Goal: Task Accomplishment & Management: Complete application form

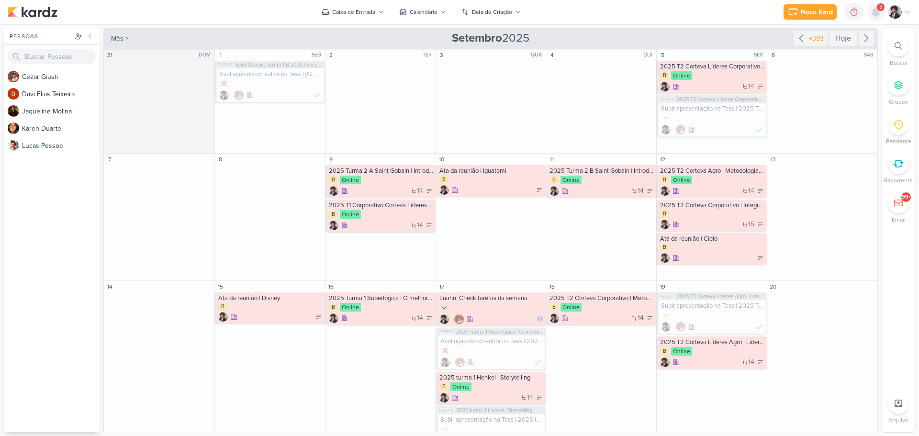
click at [878, 15] on icon at bounding box center [877, 12] width 8 height 9
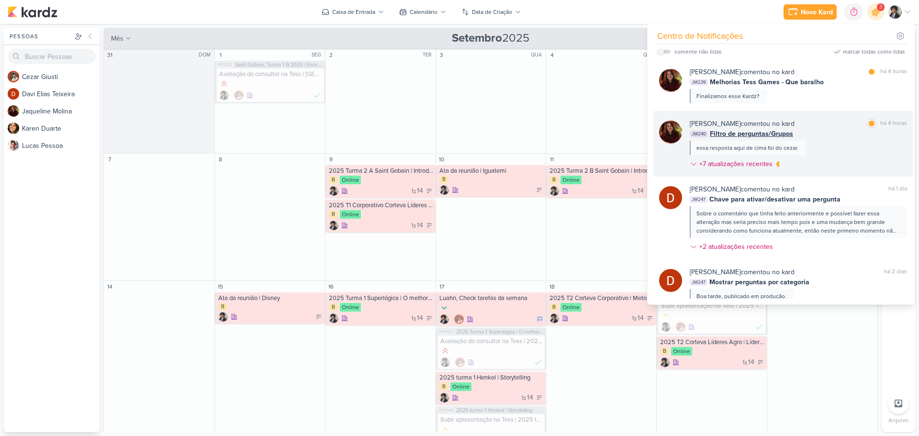
click at [739, 131] on span "Filtro de perguntas/Grupos" at bounding box center [751, 134] width 83 height 10
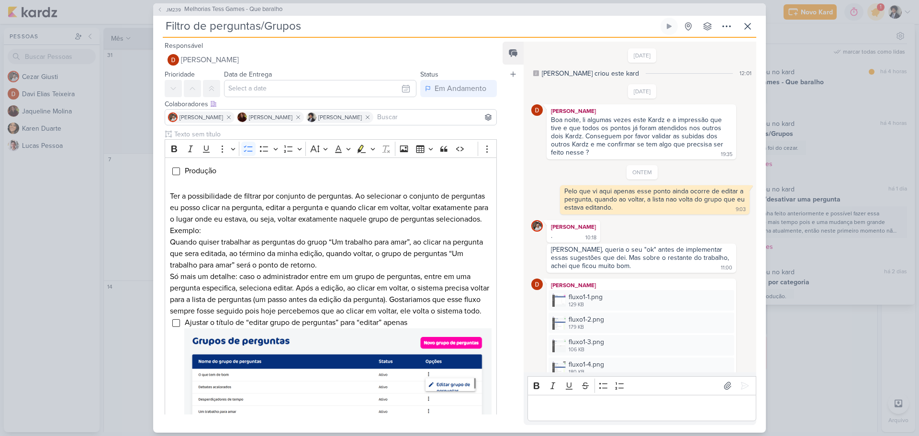
scroll to position [279, 0]
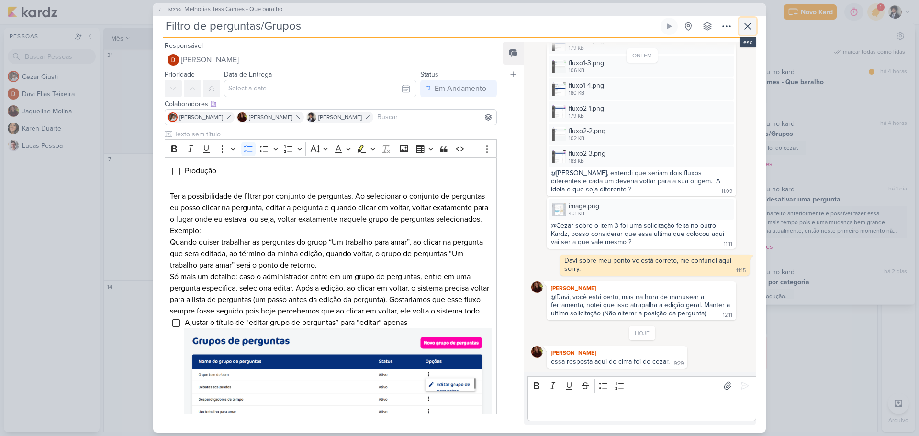
click at [745, 23] on icon at bounding box center [747, 26] width 11 height 11
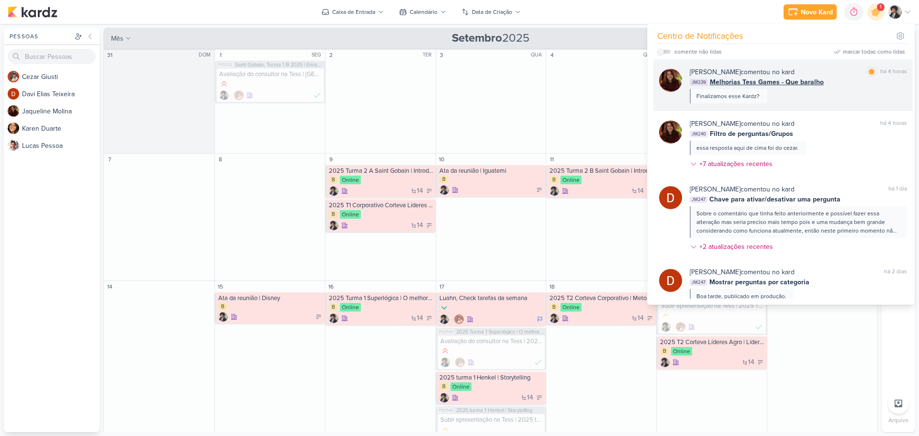
click at [773, 83] on span "Melhorias Tess Games - Que baralho" at bounding box center [767, 82] width 114 height 10
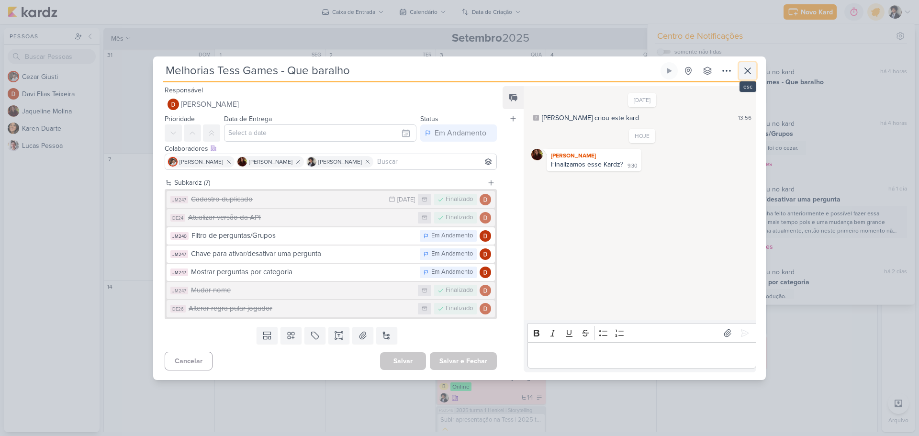
click at [745, 72] on icon at bounding box center [747, 70] width 11 height 11
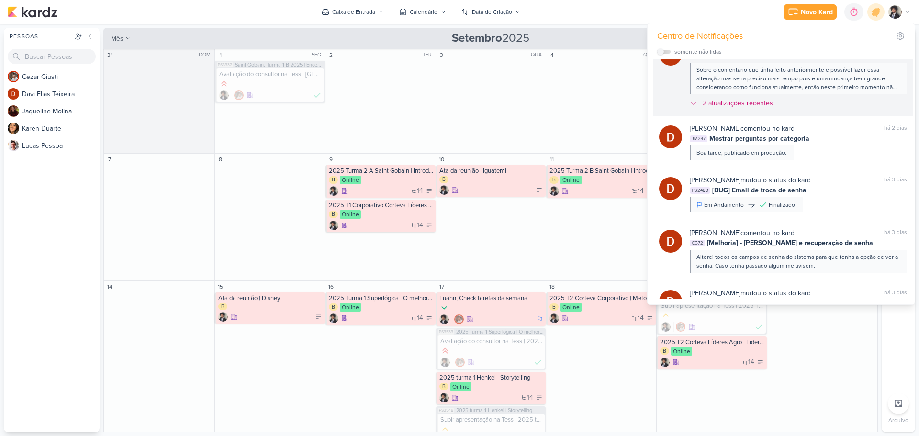
scroll to position [0, 0]
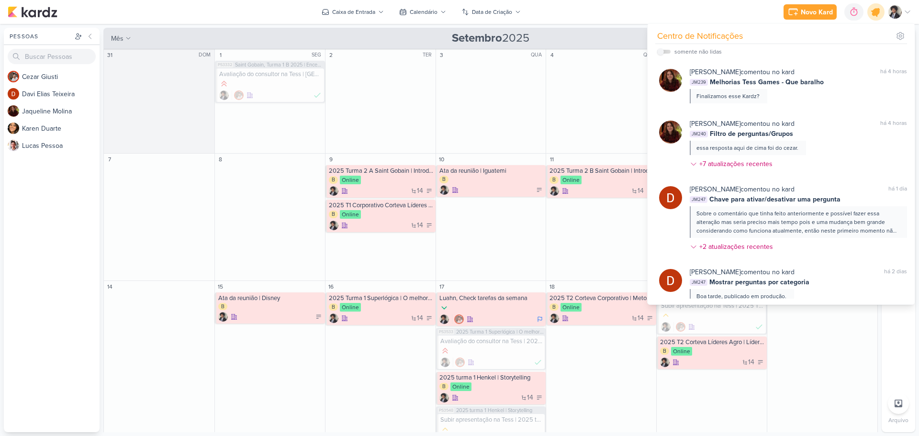
click at [874, 12] on icon at bounding box center [876, 11] width 11 height 11
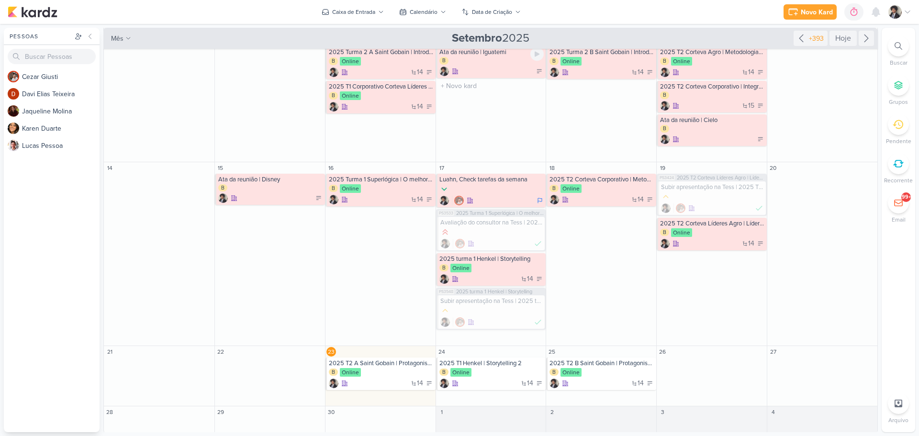
scroll to position [121, 0]
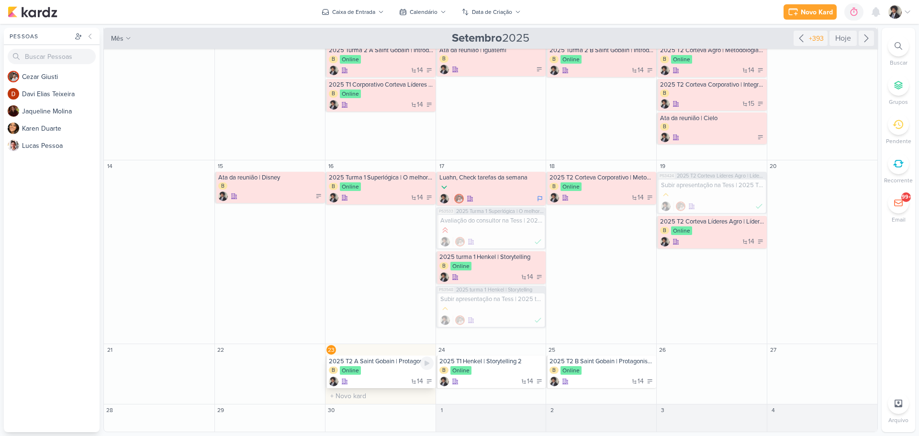
click at [396, 378] on div "14" at bounding box center [381, 382] width 105 height 10
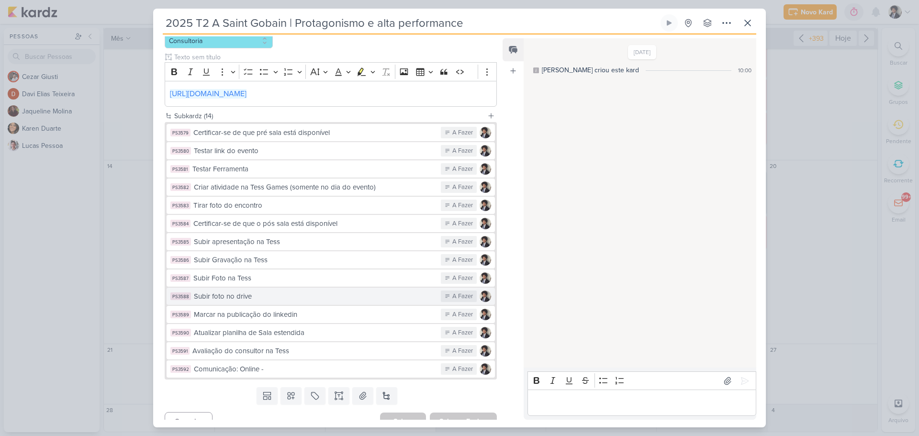
scroll to position [177, 0]
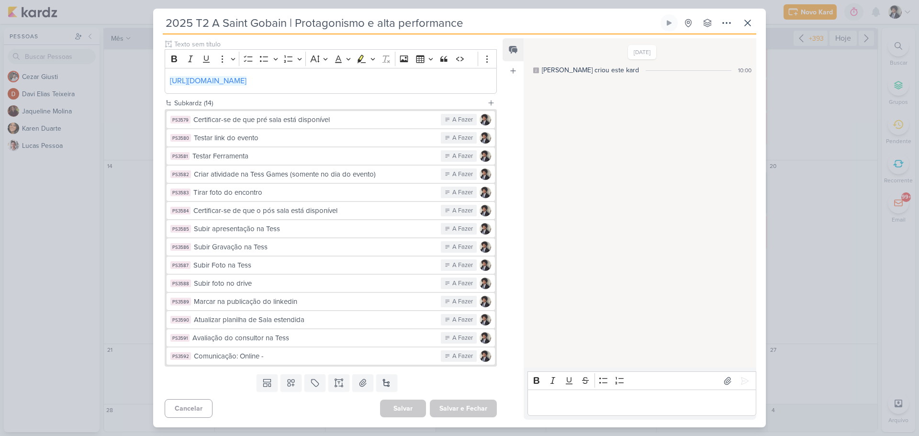
click at [343, 23] on input "2025 T2 A Saint Gobain | Protagonismo e alta performance" at bounding box center [411, 22] width 496 height 17
click at [292, 271] on div "Subir Foto na Tess" at bounding box center [314, 265] width 243 height 11
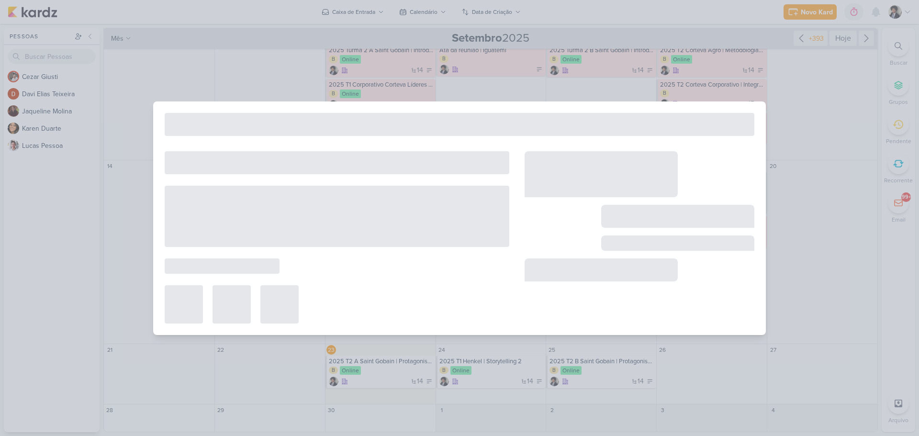
type input "Subir Foto na Tess"
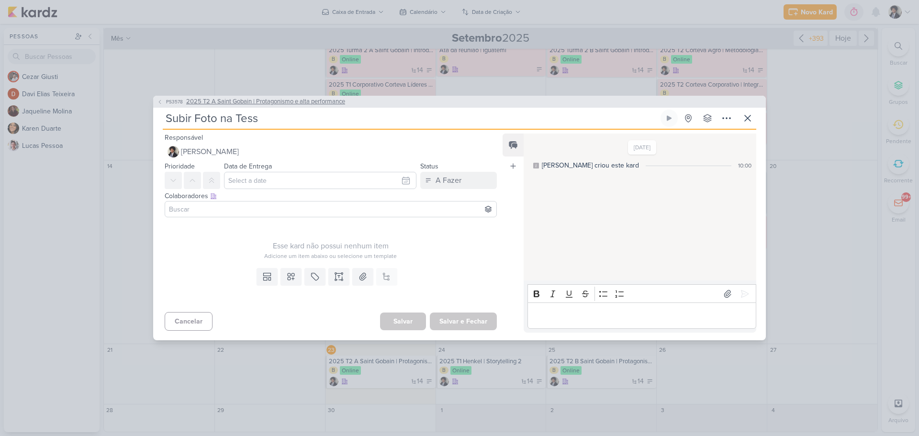
click at [165, 102] on span "PS3578" at bounding box center [175, 101] width 20 height 7
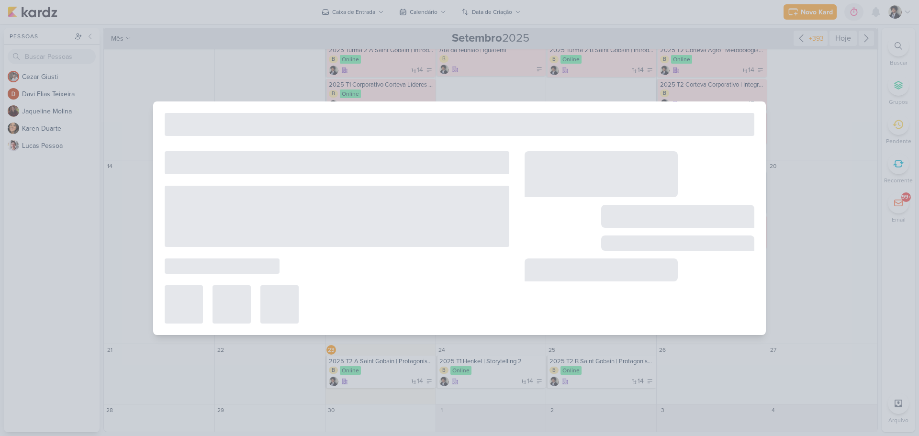
type input "2025 T2 A Saint Gobain | Protagonismo e alta performance"
type input "23 de setembro de 2025 às 23:59"
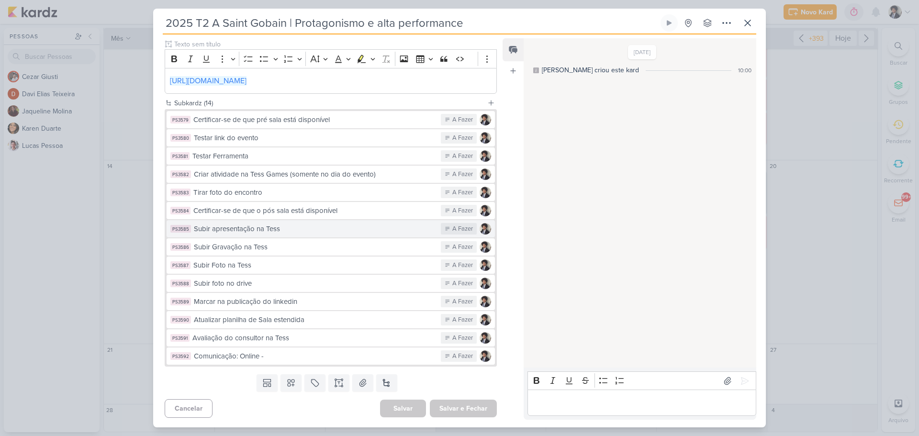
click at [288, 234] on div "Subir apresentação na Tess" at bounding box center [315, 229] width 242 height 11
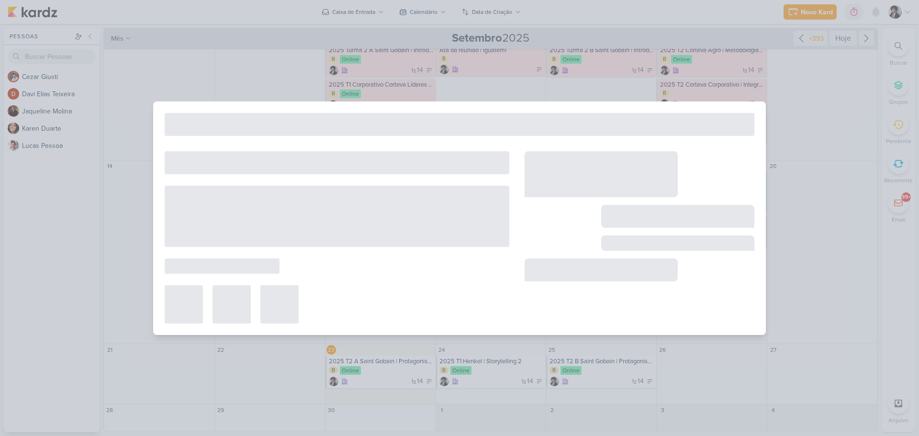
type input "Subir apresentação na Tess"
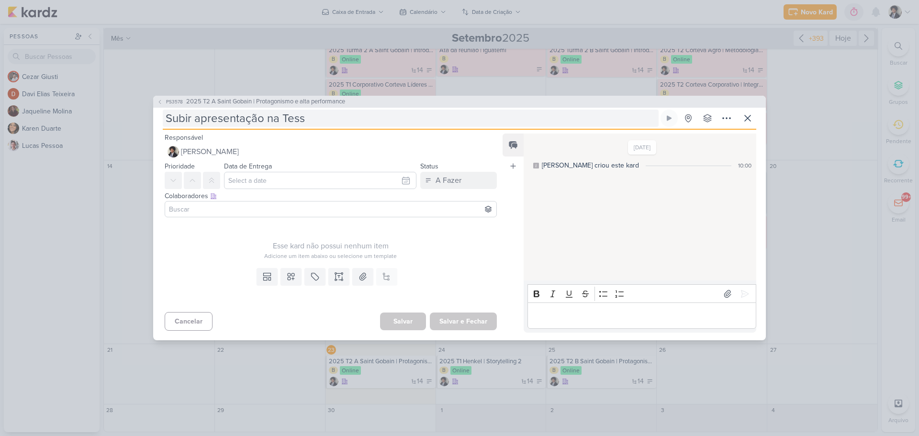
click at [315, 115] on input "Subir apresentação na Tess" at bounding box center [411, 118] width 496 height 17
type input "Subir apresentação na Tess |"
paste input "2025 T2 A Saint Gobain | Protagonismo e alta performance"
type input "Subir apresentação na Tess | 2025 T2 A Saint Gobain | Protagonismo e alta perfo…"
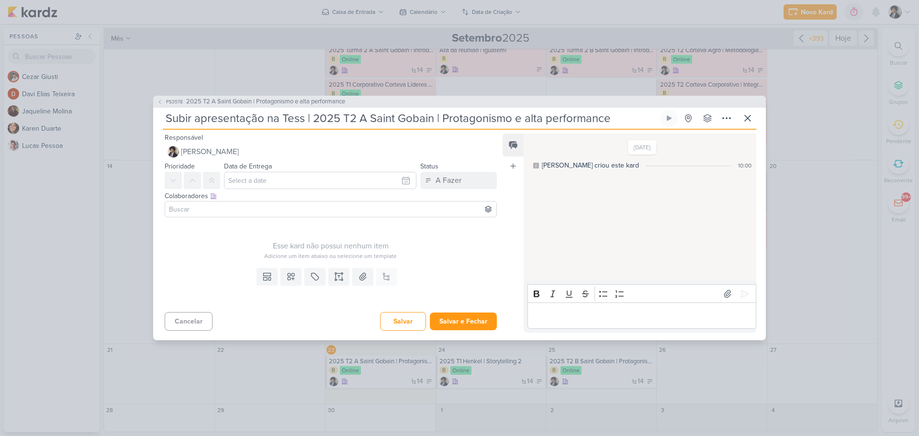
drag, startPoint x: 342, startPoint y: 115, endPoint x: 350, endPoint y: 116, distance: 7.7
click at [350, 116] on input "Subir apresentação na Tess | 2025 T2 A Saint Gobain | Protagonismo e alta perfo…" at bounding box center [411, 118] width 496 height 17
click at [363, 119] on input "Subir apresentação na Tess | 2025 T2 A Saint Gobain | Protagonismo e alta perfo…" at bounding box center [411, 118] width 496 height 17
type input "Subir apresentação na Tess | 2025 T2 Saint Gobain | Protagonismo e alta perform…"
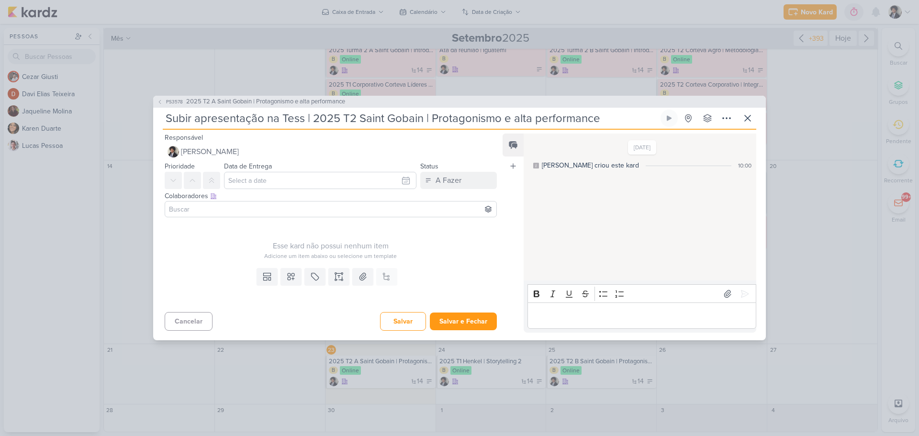
type input "Subir apresentação na Tess | 2025 T2 Saint Gobain | Protagonismo e alta perform…"
click at [299, 179] on input "text" at bounding box center [320, 180] width 193 height 17
click at [341, 271] on div "23" at bounding box center [344, 272] width 15 height 14
type input "23 de setembro de 2025 às 23:59"
click at [195, 211] on input at bounding box center [331, 209] width 328 height 11
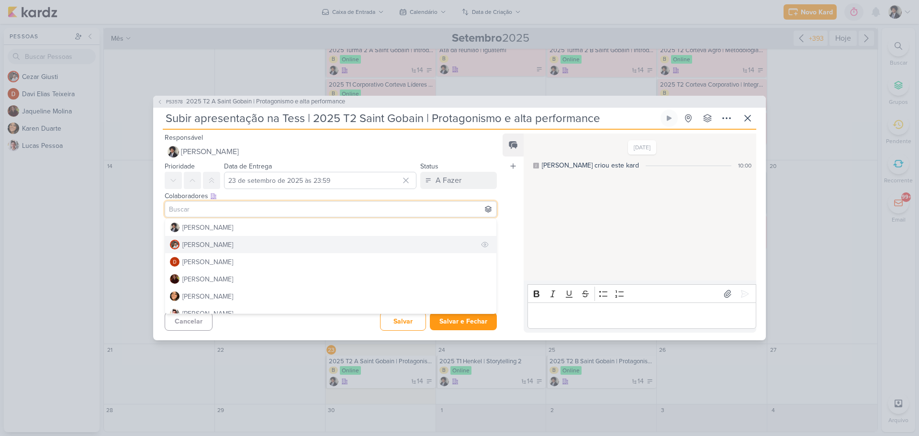
click at [220, 247] on button "[PERSON_NAME]" at bounding box center [330, 244] width 331 height 17
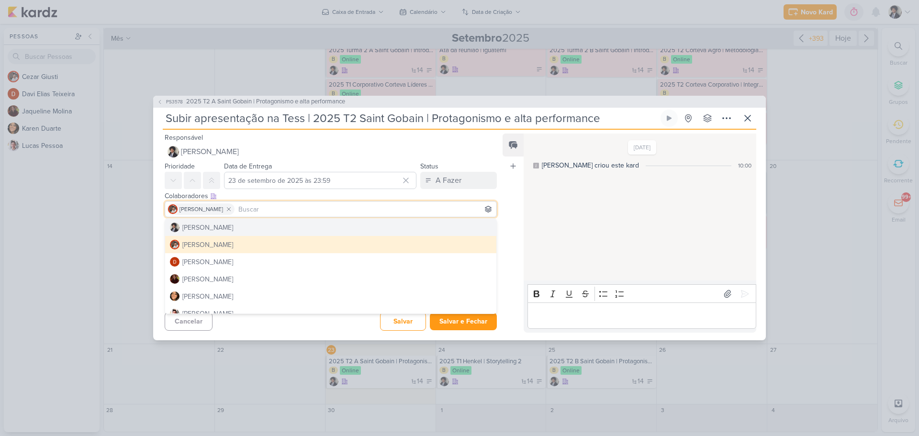
click at [159, 228] on div "Esse kard não possui nenhum item Adicione um item abaixo ou selecione um templa…" at bounding box center [327, 242] width 348 height 43
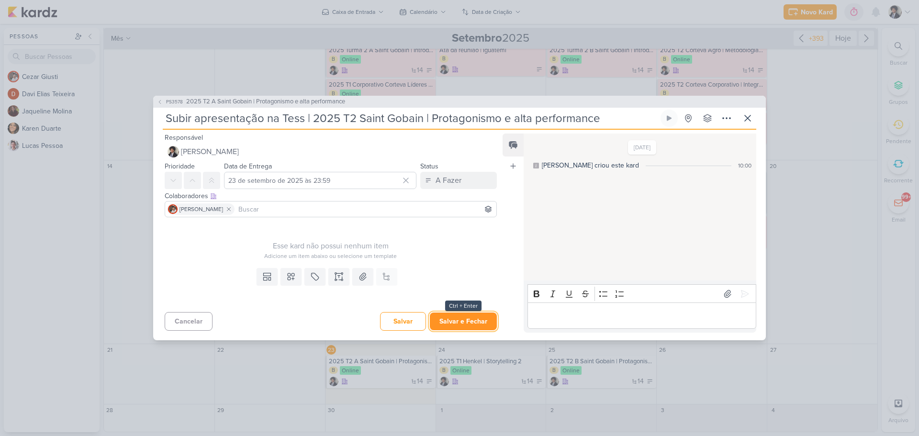
click at [455, 323] on button "Salvar e Fechar" at bounding box center [463, 322] width 67 height 18
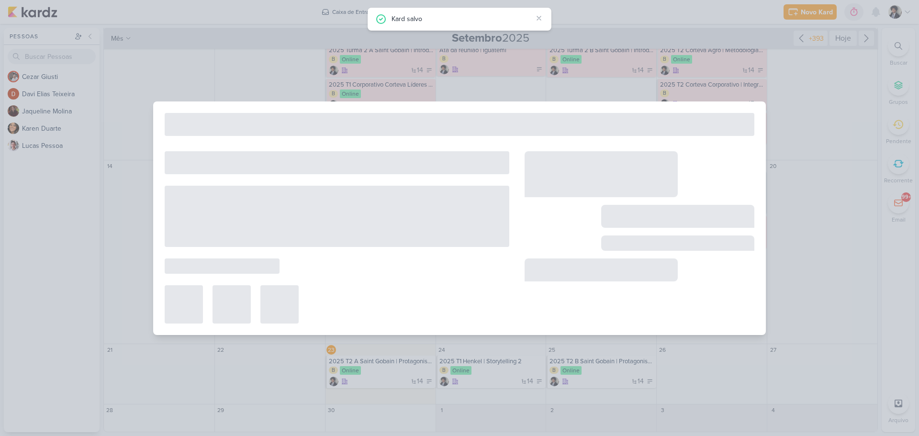
type input "2025 T2 A Saint Gobain | Protagonismo e alta performance"
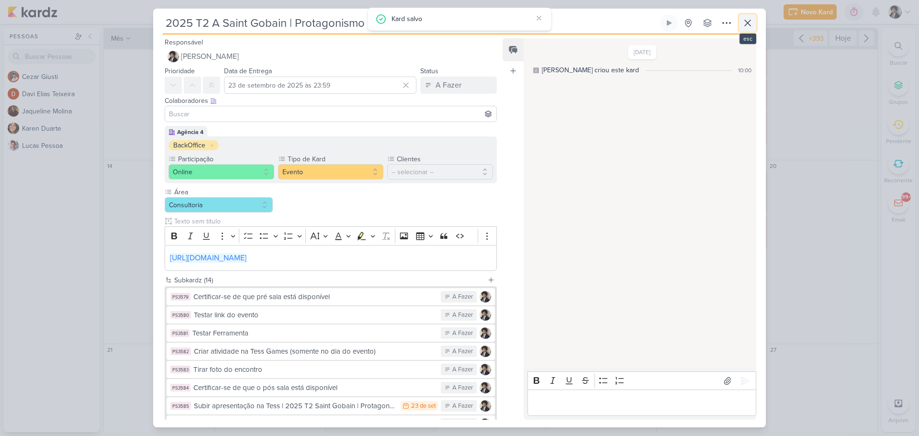
click at [745, 21] on icon at bounding box center [747, 22] width 11 height 11
